Goal: Find specific page/section: Find specific page/section

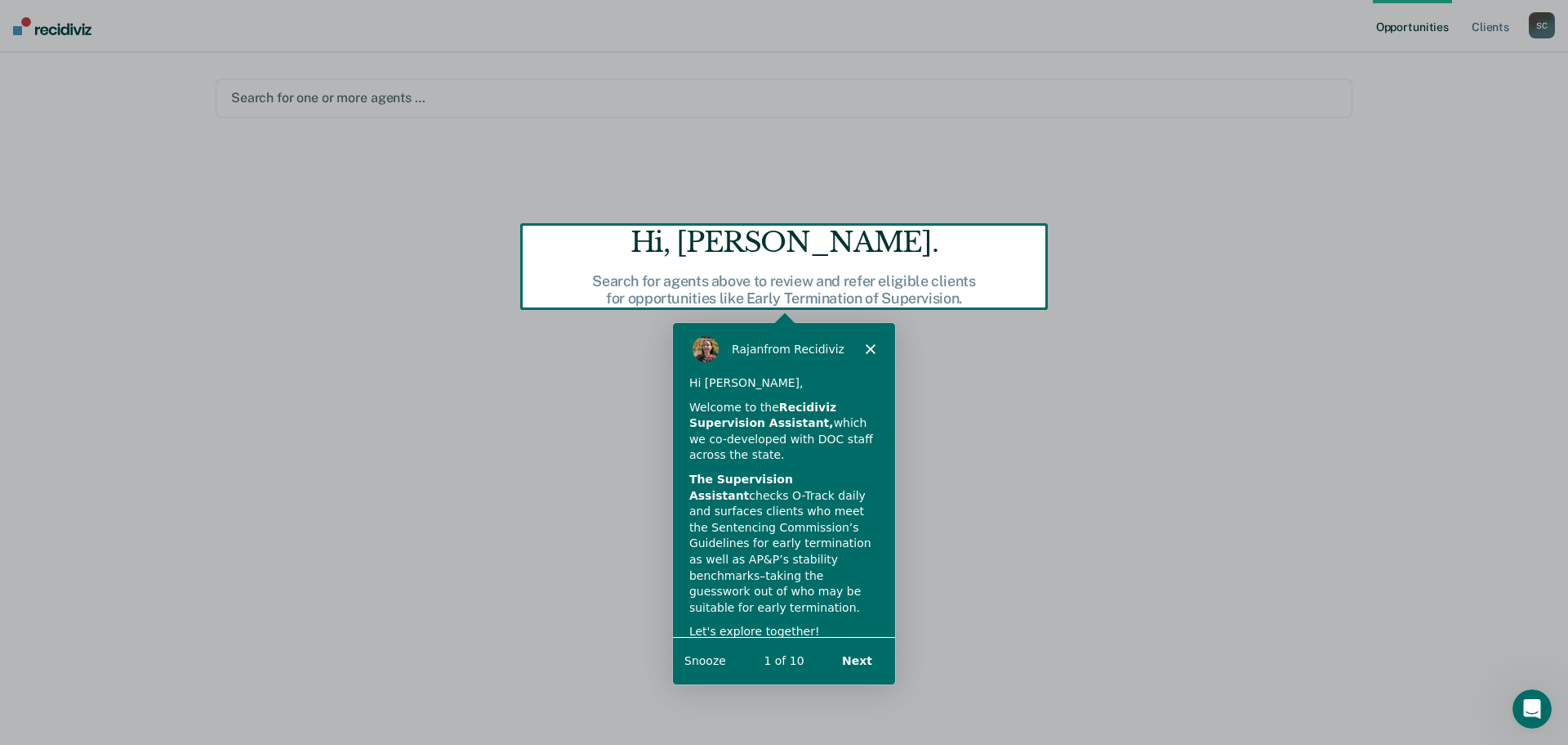
click at [860, 659] on button "Next" at bounding box center [856, 659] width 63 height 34
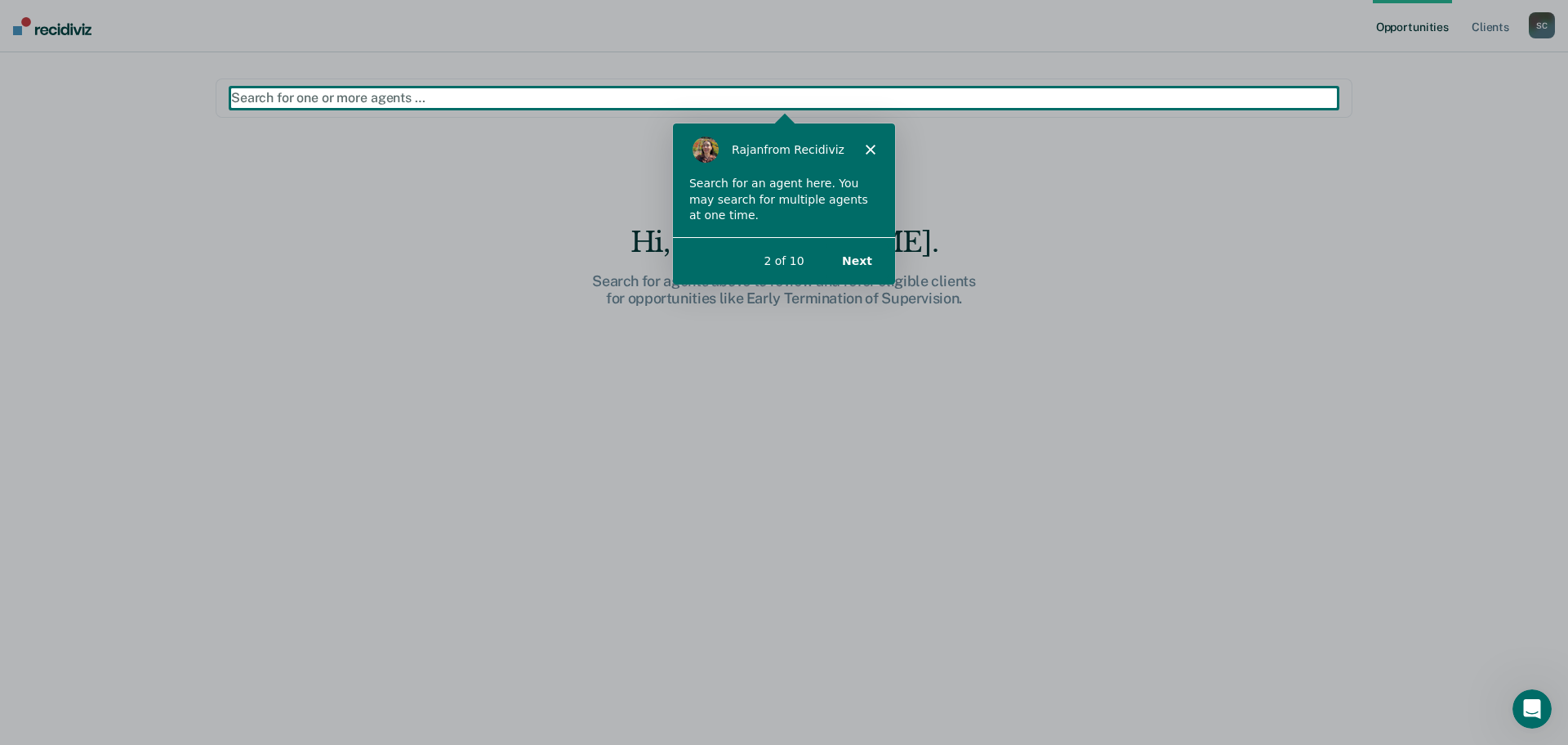
click at [340, 95] on div "Product tour overlay" at bounding box center [784, 372] width 1568 height 745
click at [849, 258] on button "Next" at bounding box center [856, 259] width 63 height 34
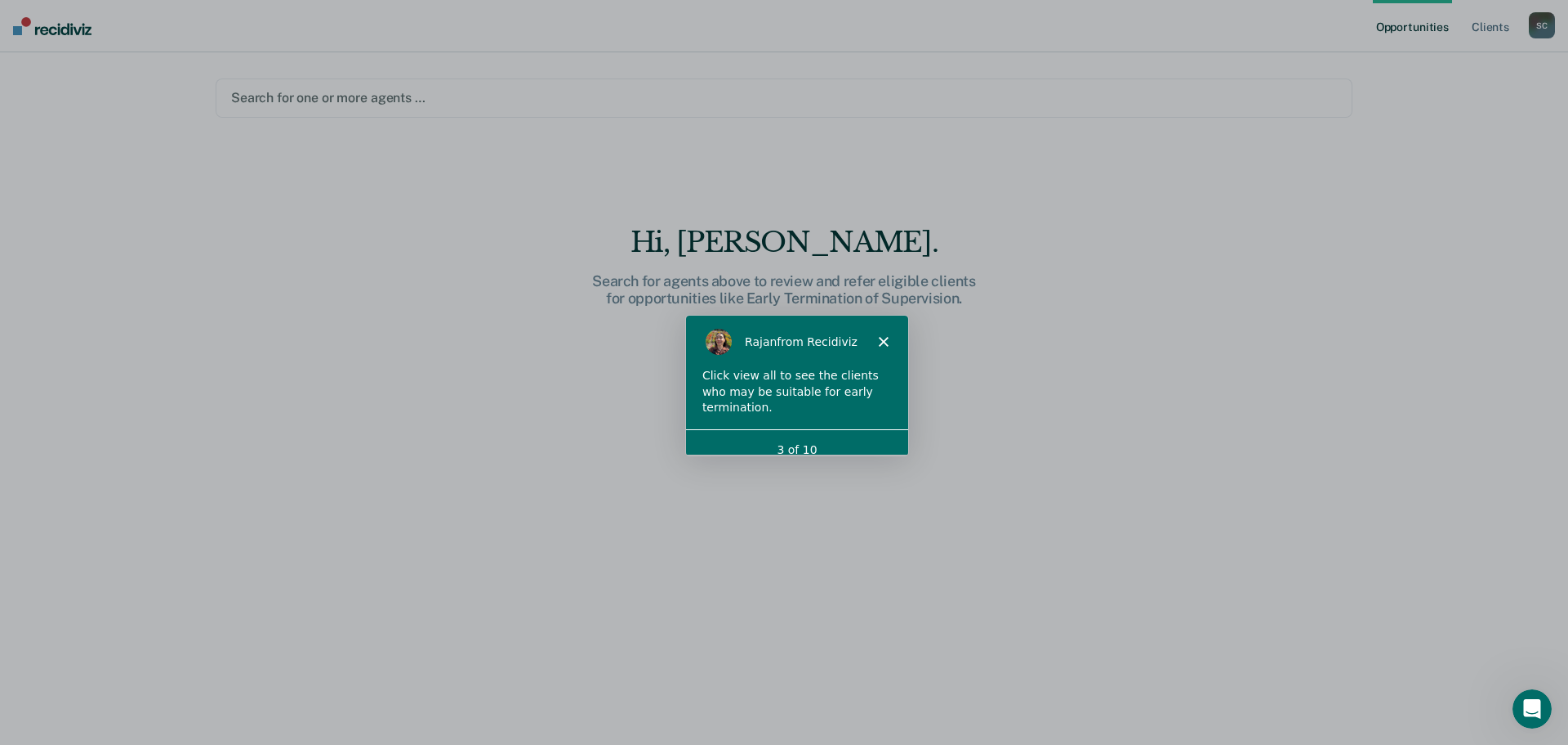
click at [825, 441] on div "3 of 10" at bounding box center [797, 449] width 222 height 17
click at [880, 339] on icon "Close" at bounding box center [882, 340] width 10 height 10
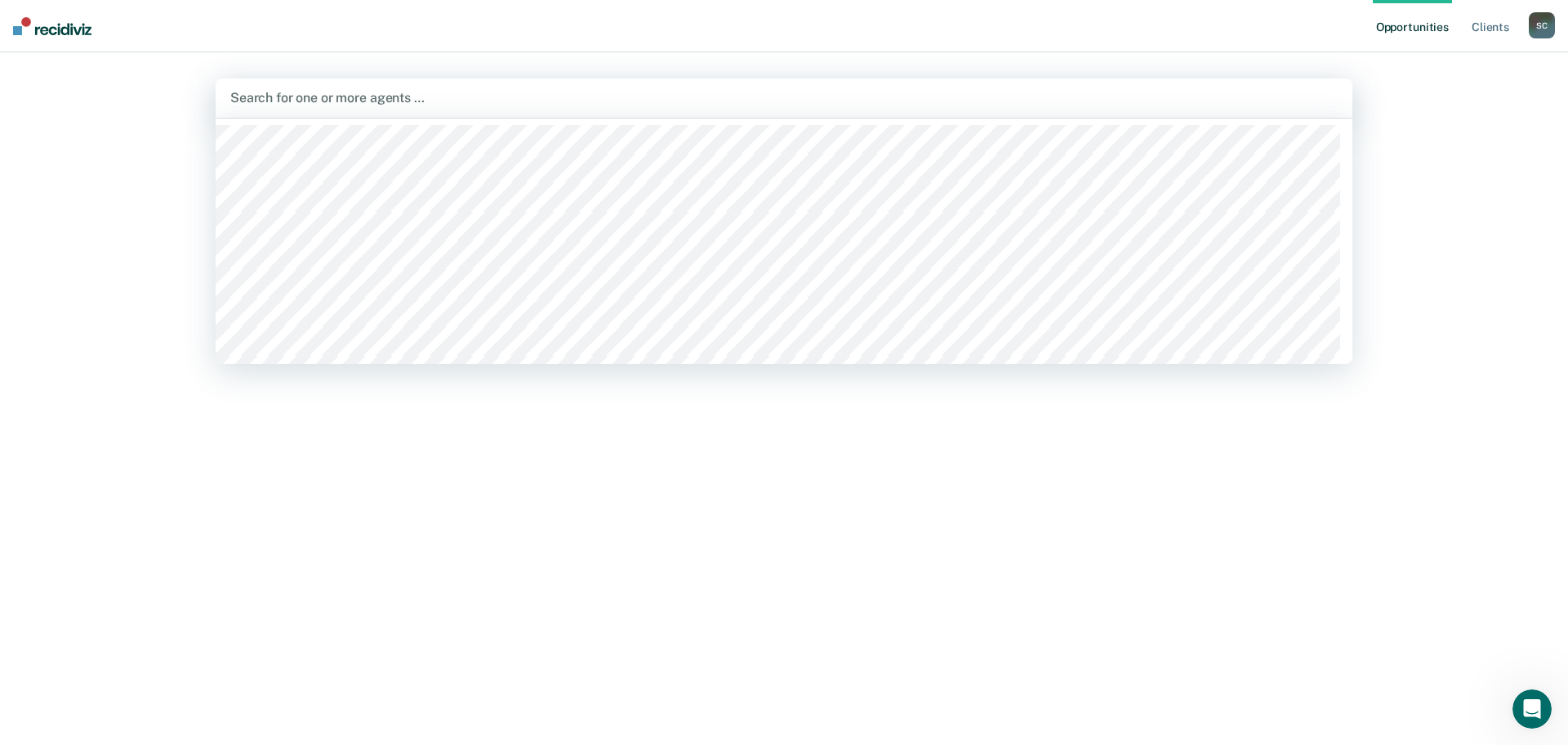
click at [336, 96] on div at bounding box center [784, 98] width 1108 height 19
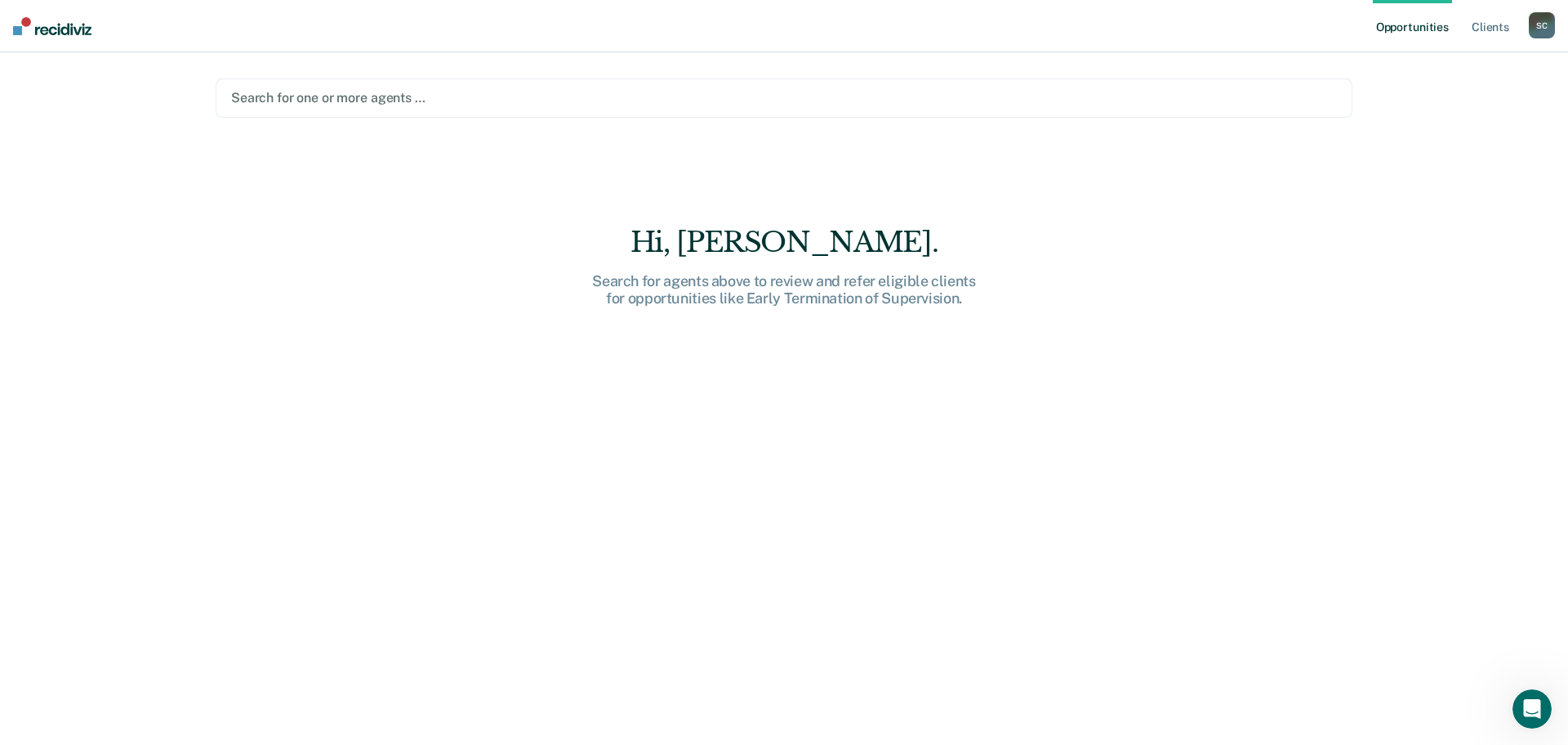
click at [469, 98] on div at bounding box center [784, 98] width 1106 height 19
click at [1487, 23] on link "Client s" at bounding box center [1490, 26] width 44 height 52
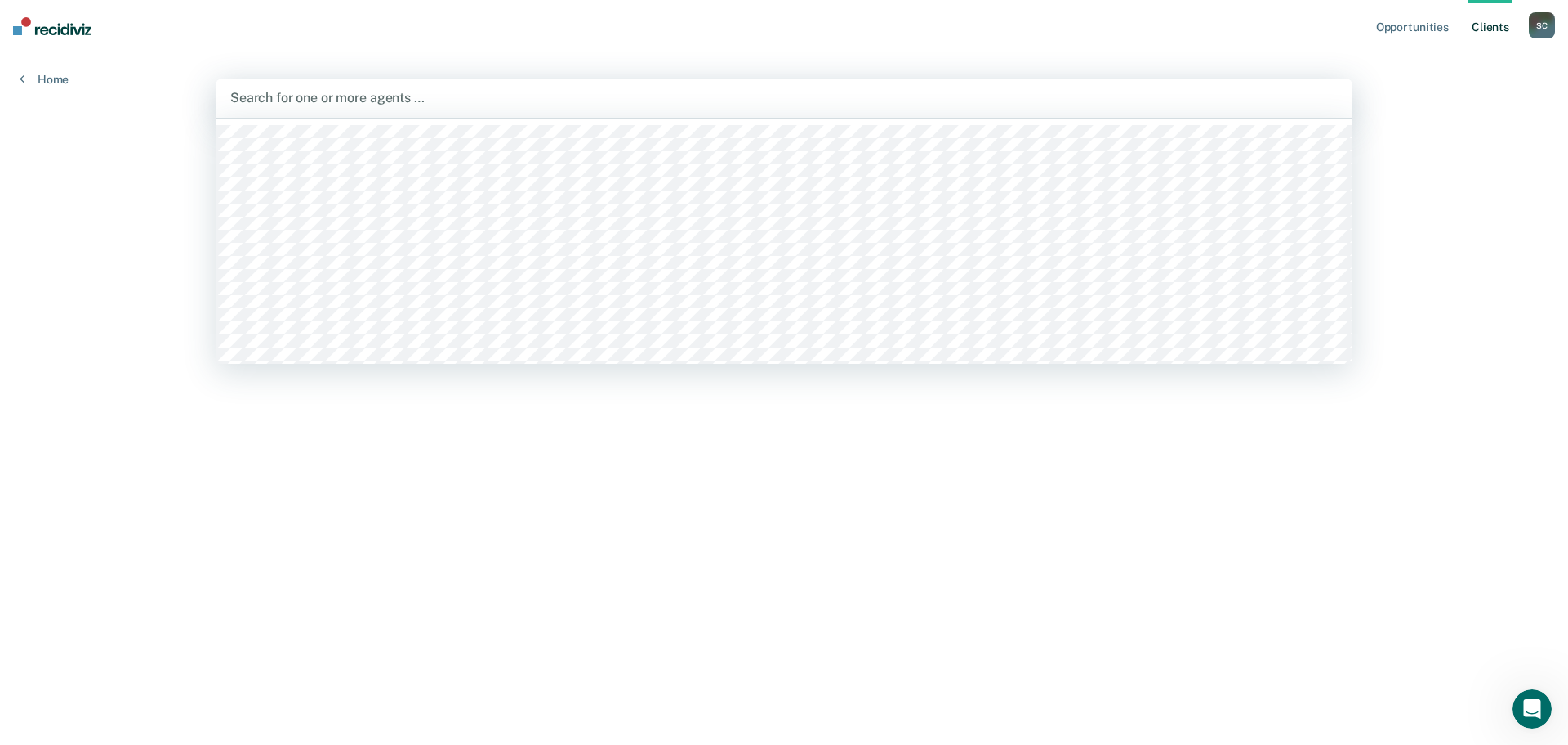
click at [313, 95] on div at bounding box center [784, 98] width 1108 height 19
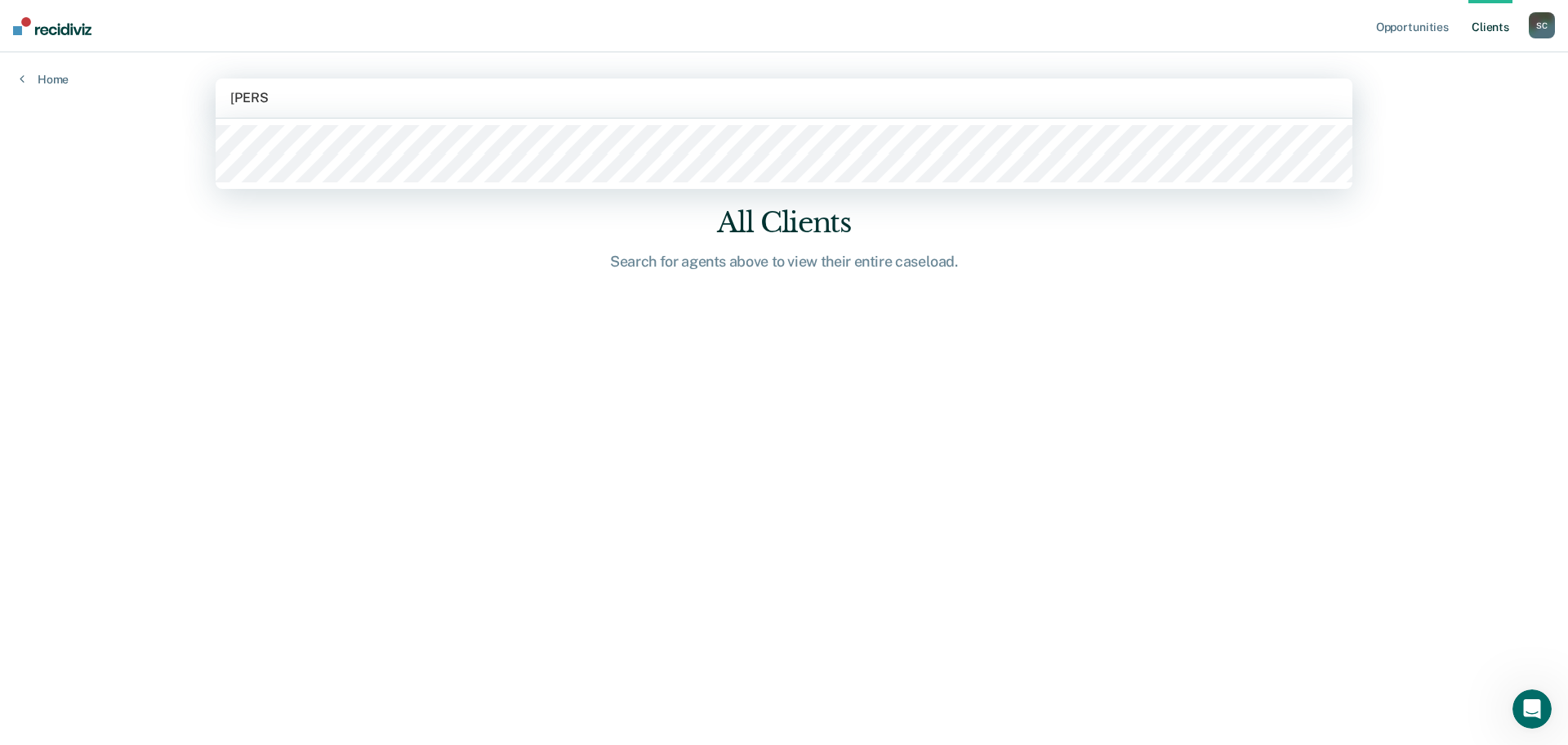
type input "[PERSON_NAME]"
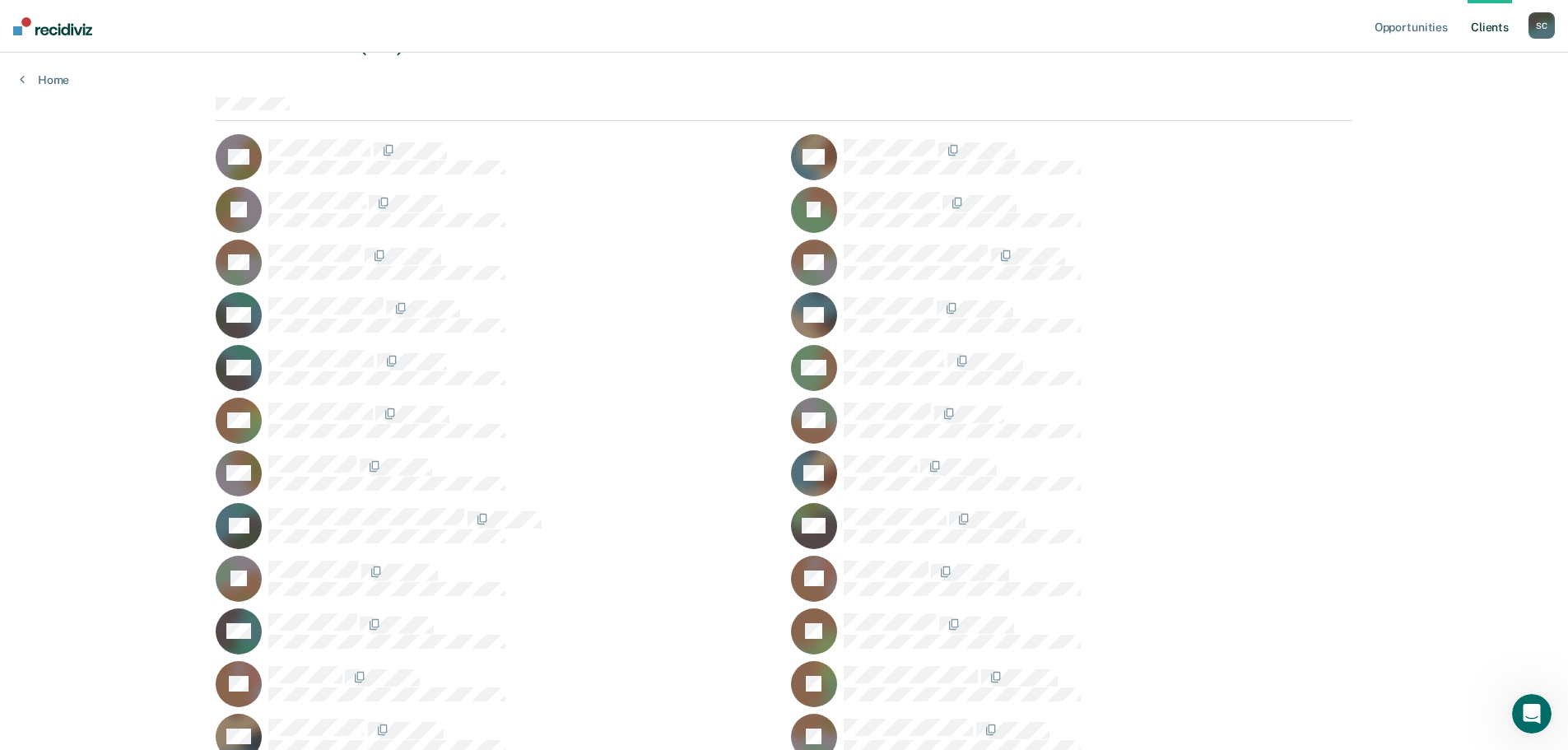
scroll to position [121, 0]
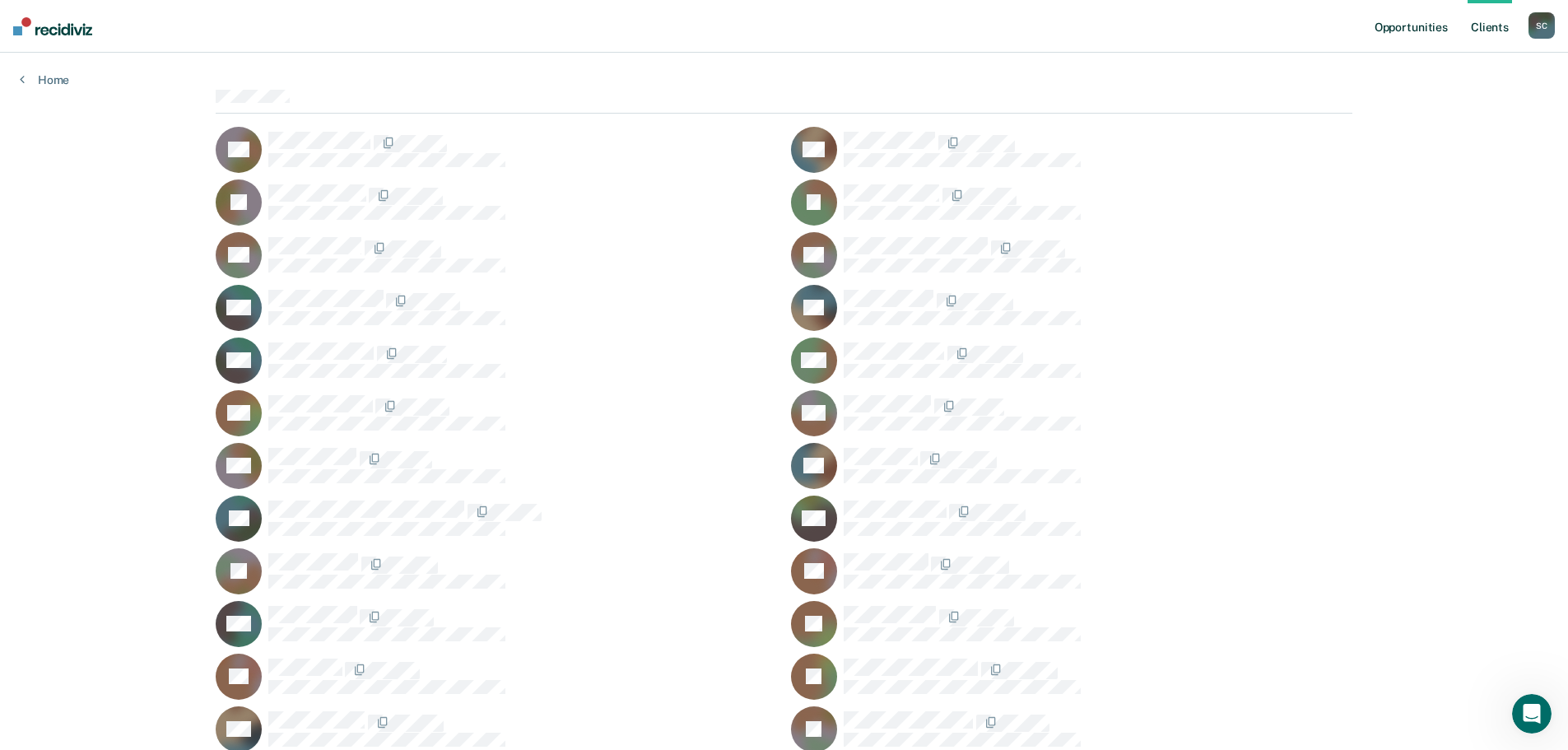
click at [1411, 32] on link "Opportunities" at bounding box center [1411, 26] width 79 height 52
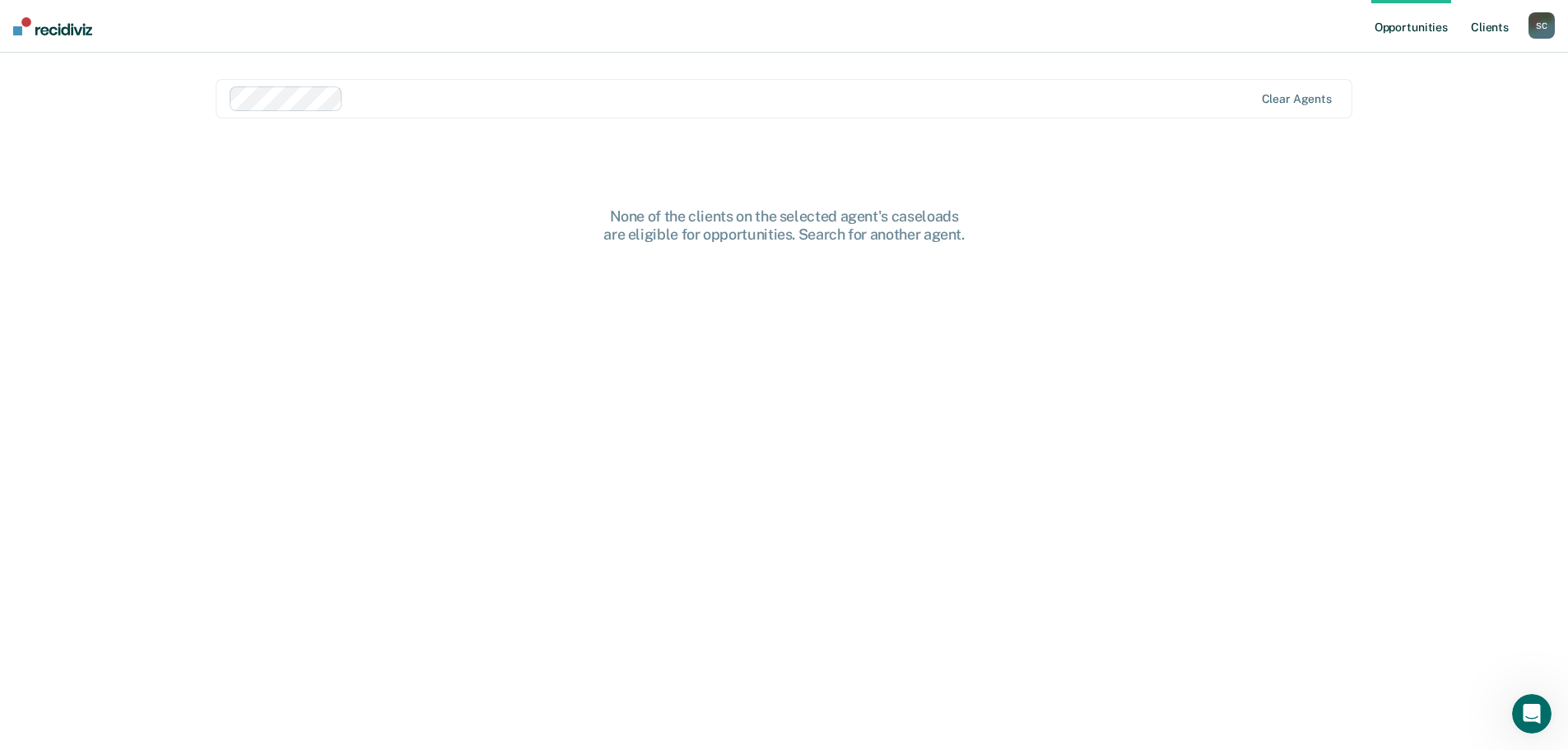
click at [1486, 33] on link "Client s" at bounding box center [1489, 26] width 45 height 52
